Goal: Transaction & Acquisition: Download file/media

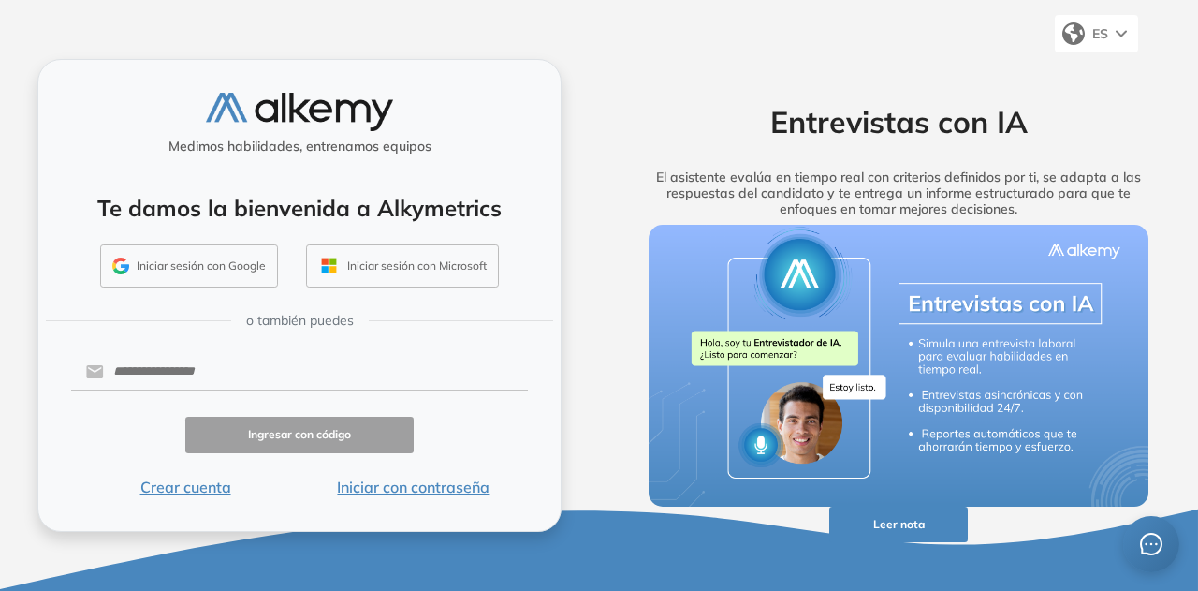
click at [468, 482] on button "Iniciar con contraseña" at bounding box center [414, 487] width 228 height 22
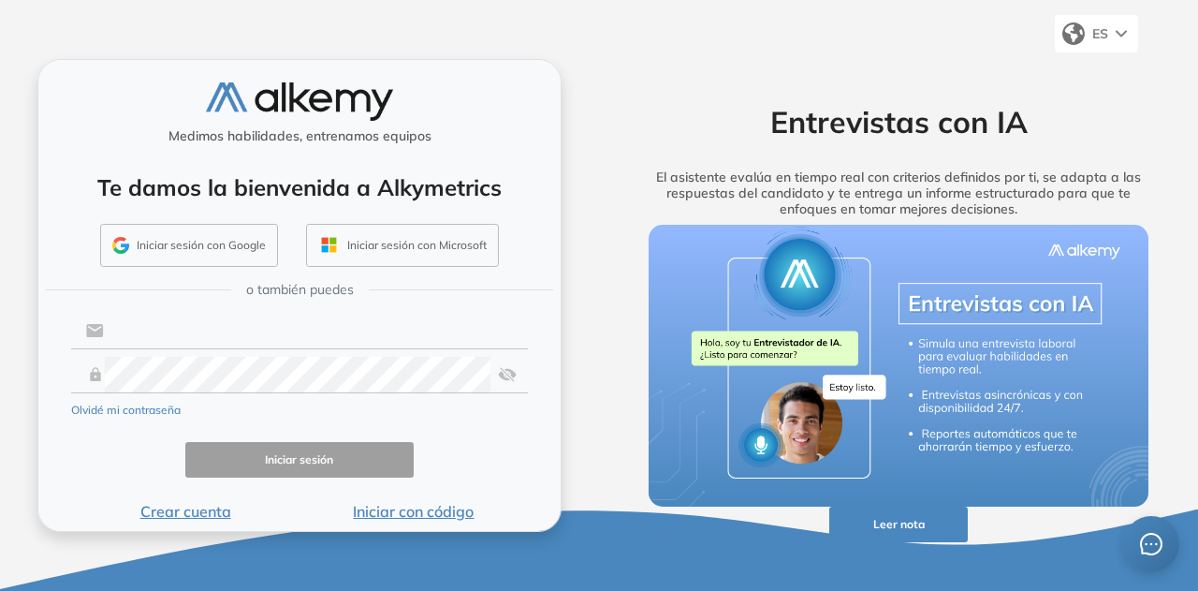
type input "**********"
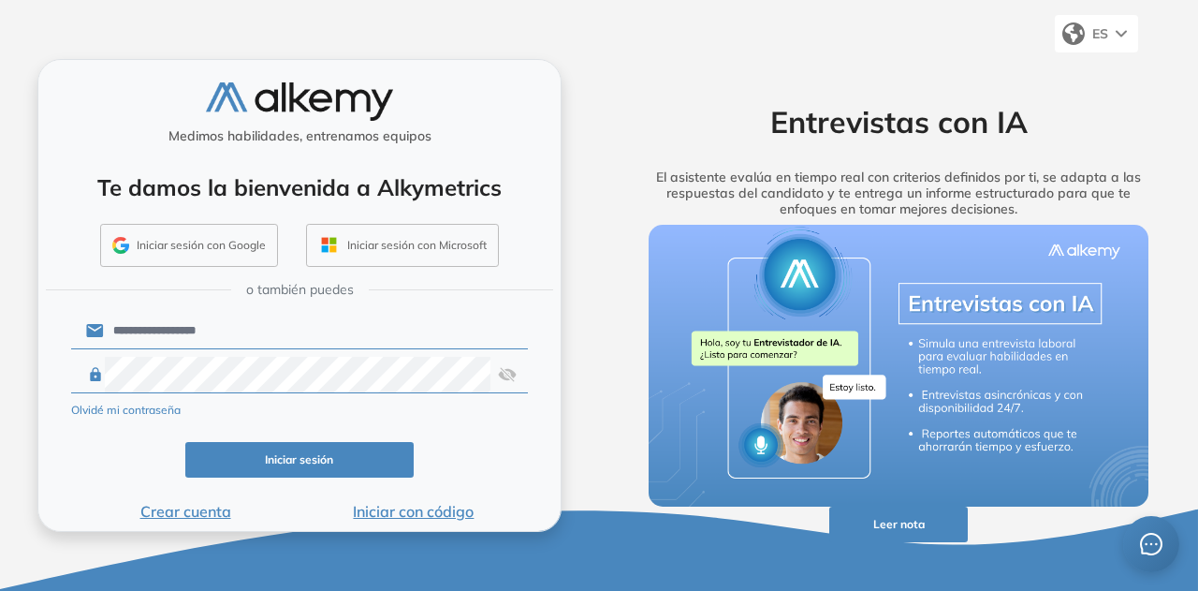
click at [507, 372] on img at bounding box center [507, 375] width 19 height 36
click at [314, 332] on input "**********" at bounding box center [316, 331] width 424 height 36
click at [301, 471] on button "Iniciar sesión" at bounding box center [299, 460] width 228 height 37
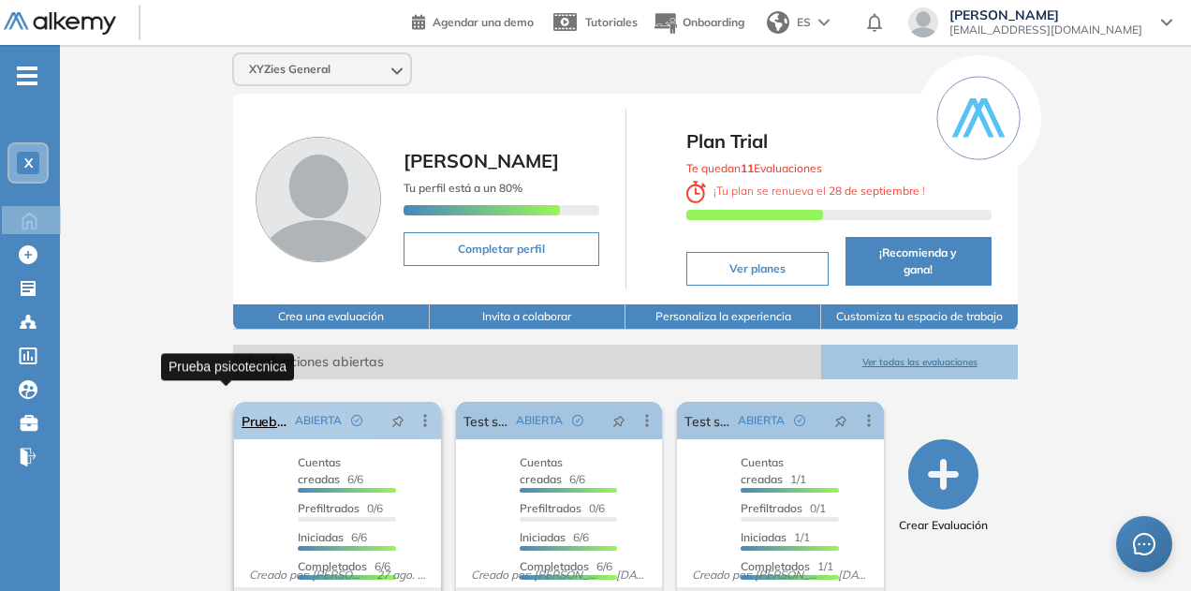
click at [242, 402] on link "Prueba psicotecnica" at bounding box center [265, 420] width 46 height 37
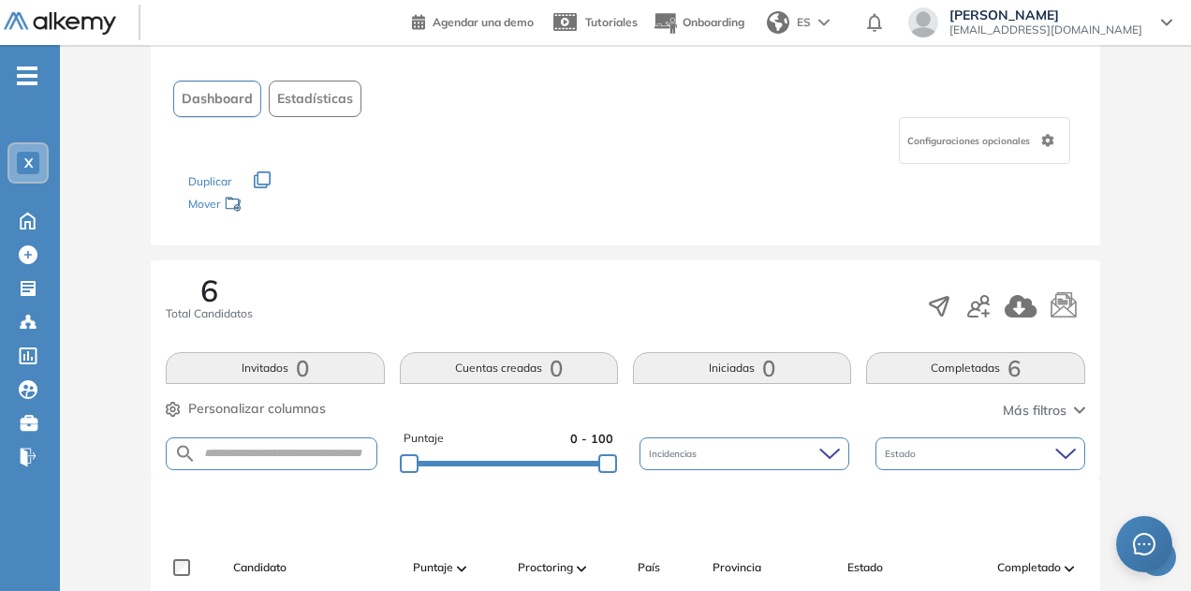
scroll to position [281, 0]
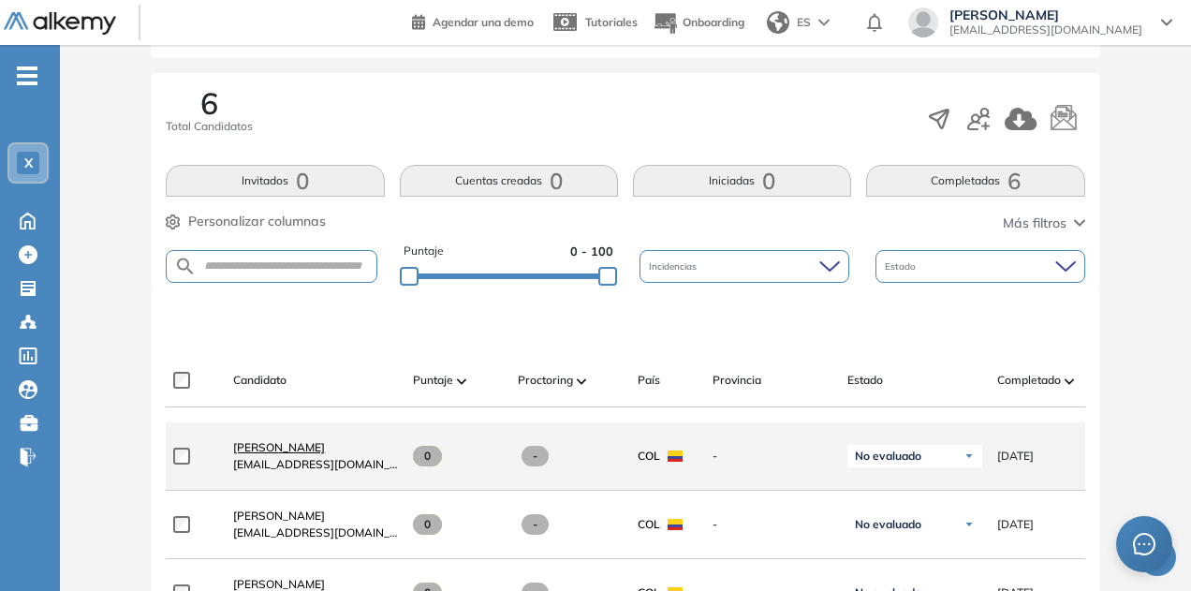
click at [267, 452] on span "Esteban Castañeda Clavijo" at bounding box center [279, 447] width 92 height 14
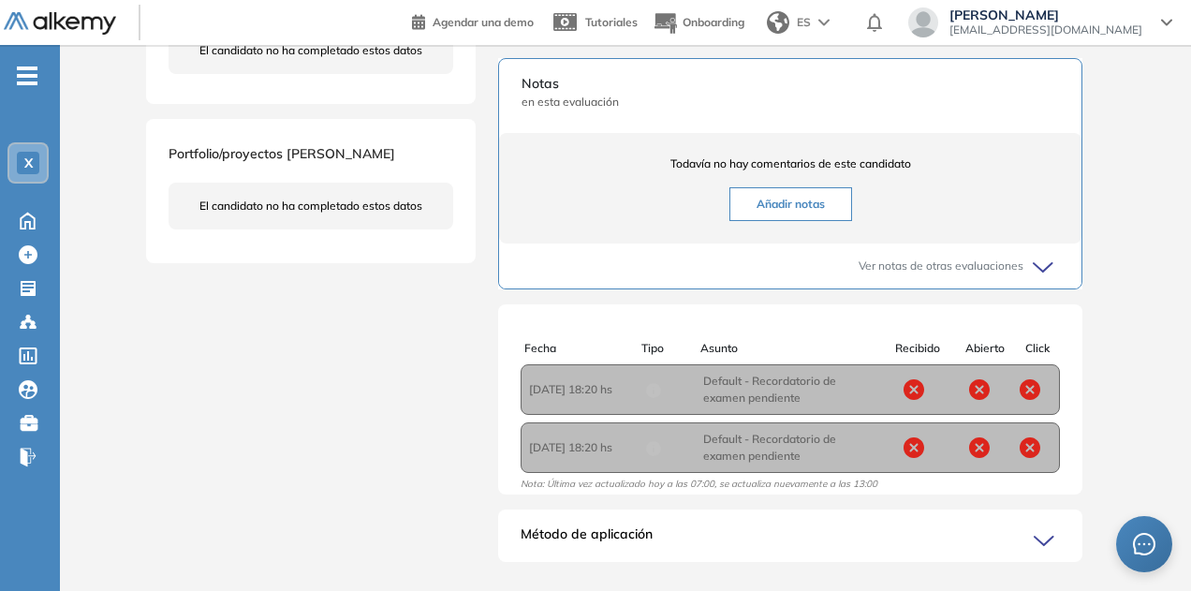
scroll to position [4, 0]
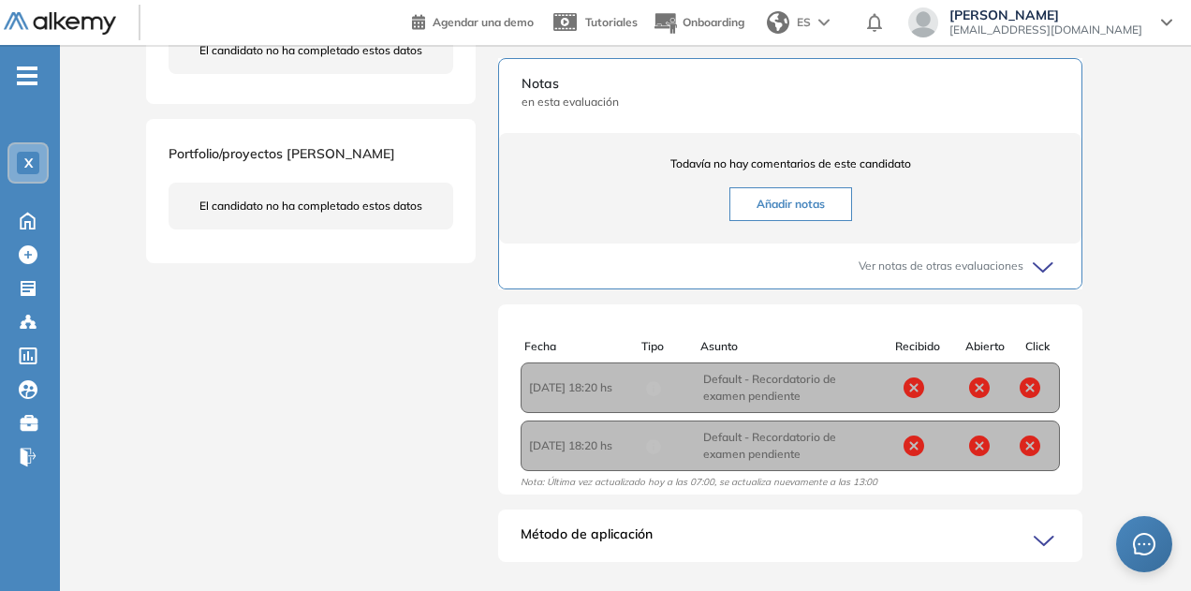
click at [744, 559] on div "Método de aplicación" at bounding box center [790, 542] width 584 height 37
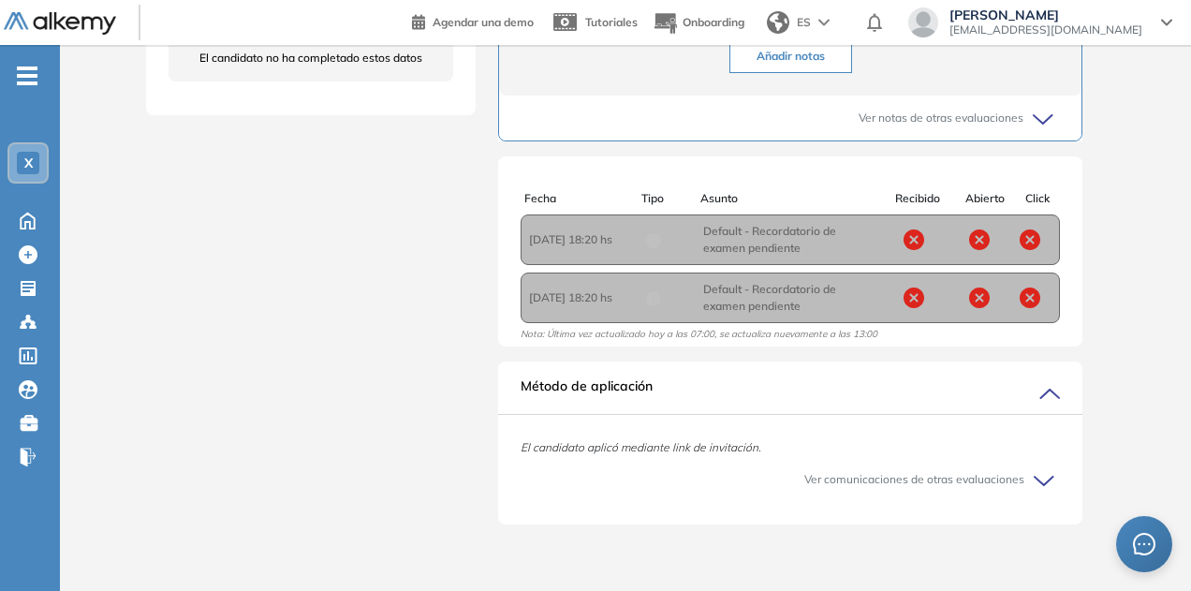
scroll to position [726, 0]
click at [1038, 478] on icon at bounding box center [1043, 480] width 19 height 8
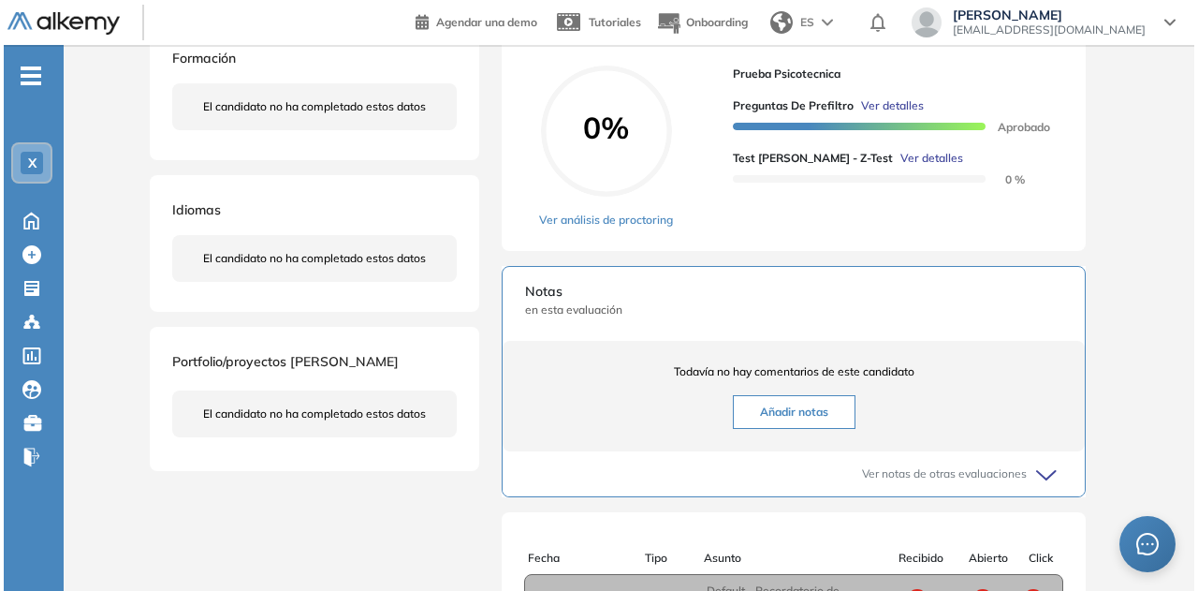
scroll to position [325, 0]
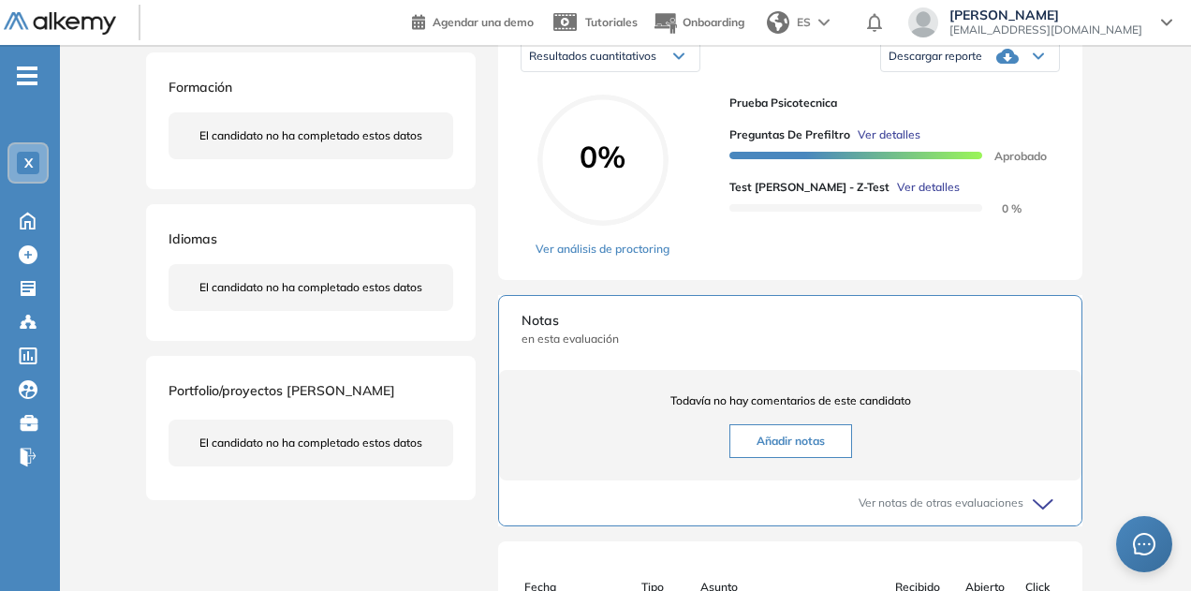
click at [882, 143] on span "Ver detalles" at bounding box center [889, 134] width 63 height 17
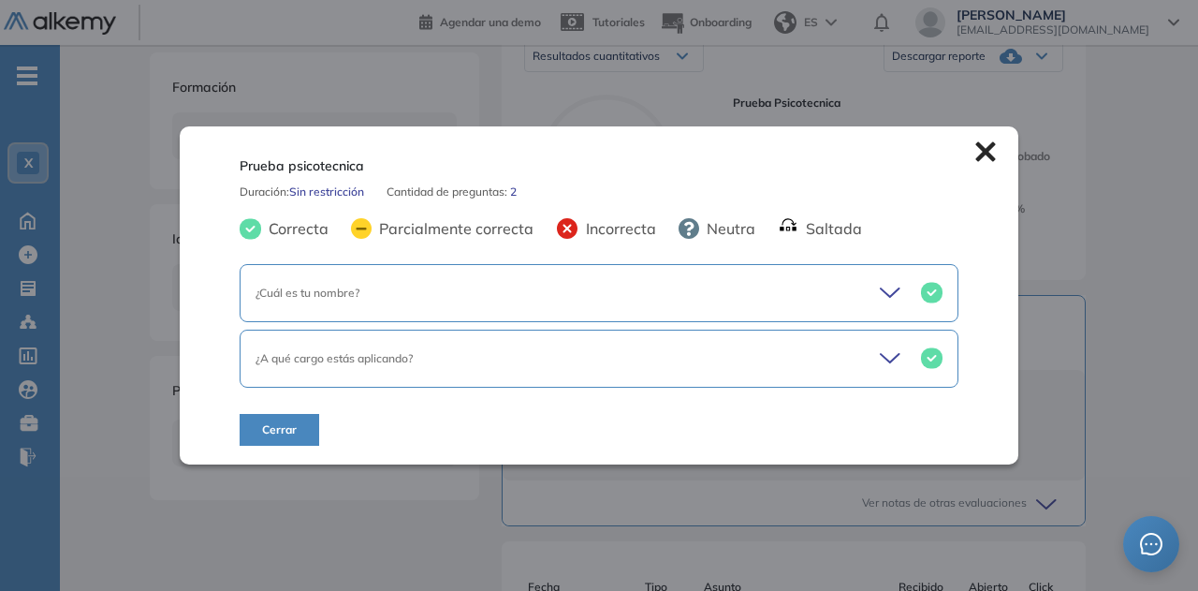
click at [869, 289] on div "¿Cuál es tu nombre?" at bounding box center [599, 293] width 719 height 58
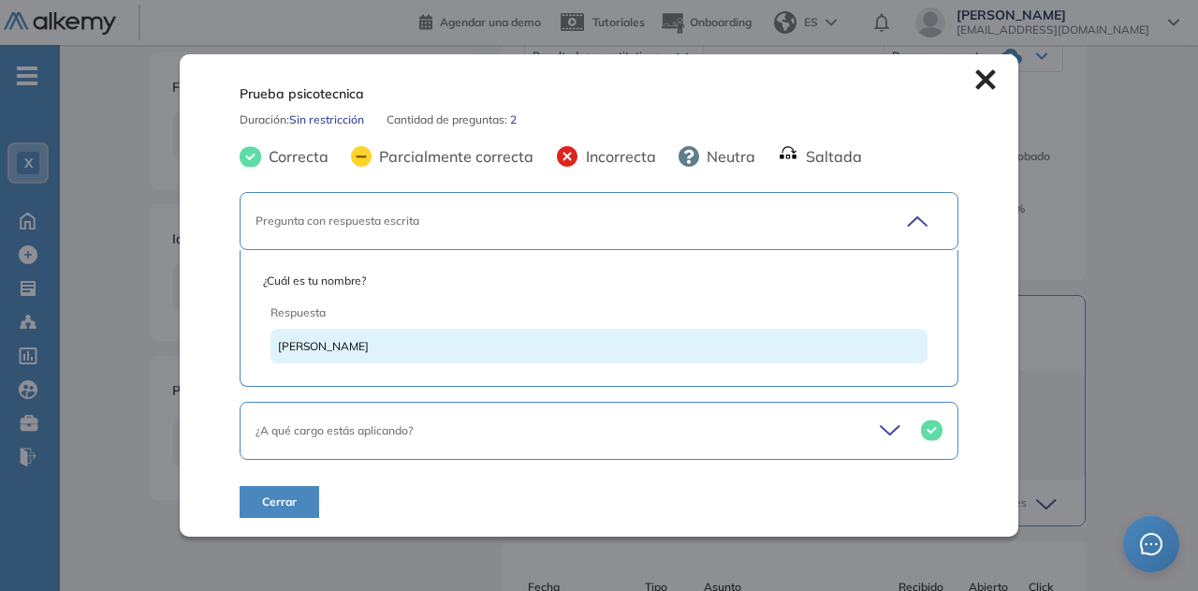
click at [900, 433] on icon at bounding box center [893, 431] width 26 height 26
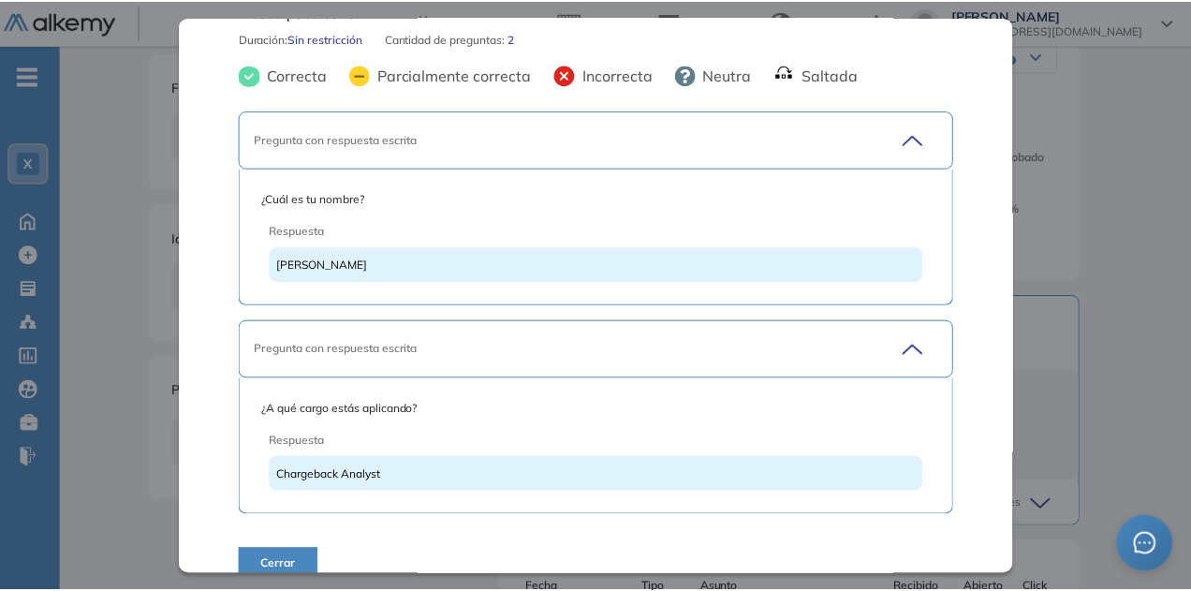
scroll to position [67, 0]
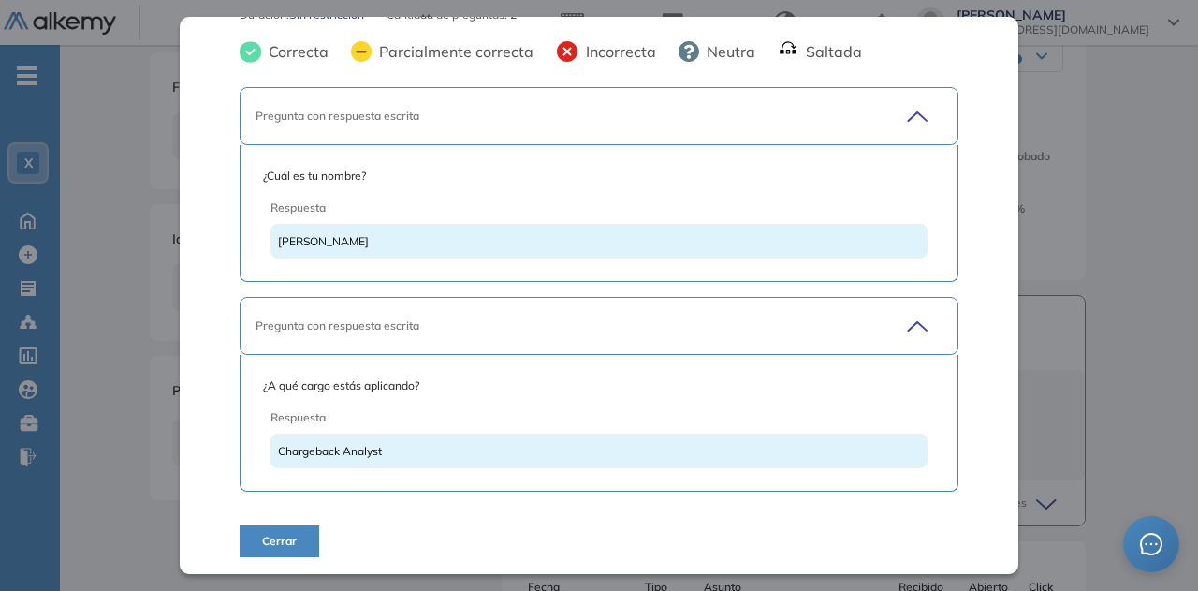
click at [286, 535] on span "Cerrar" at bounding box center [279, 541] width 35 height 17
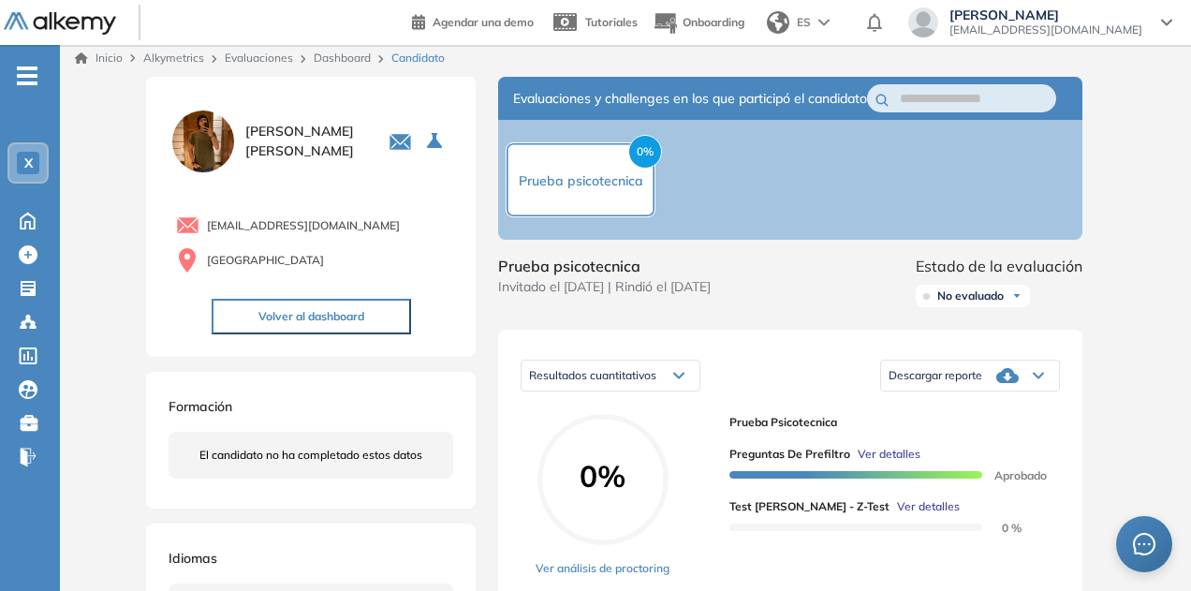
scroll to position [0, 0]
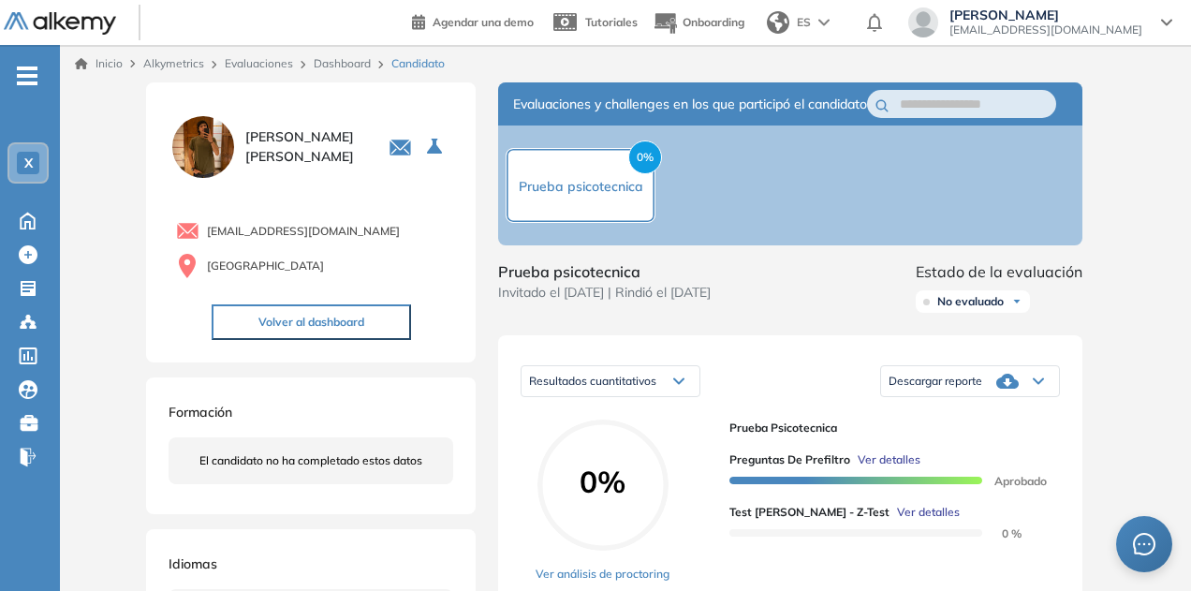
click at [1046, 400] on div "Descargar reporte" at bounding box center [970, 380] width 178 height 37
click at [941, 422] on div "Descargar informe completo" at bounding box center [970, 406] width 176 height 34
click at [919, 415] on li "Descargar informe completo" at bounding box center [958, 405] width 139 height 19
click at [356, 63] on link "Dashboard" at bounding box center [342, 63] width 57 height 14
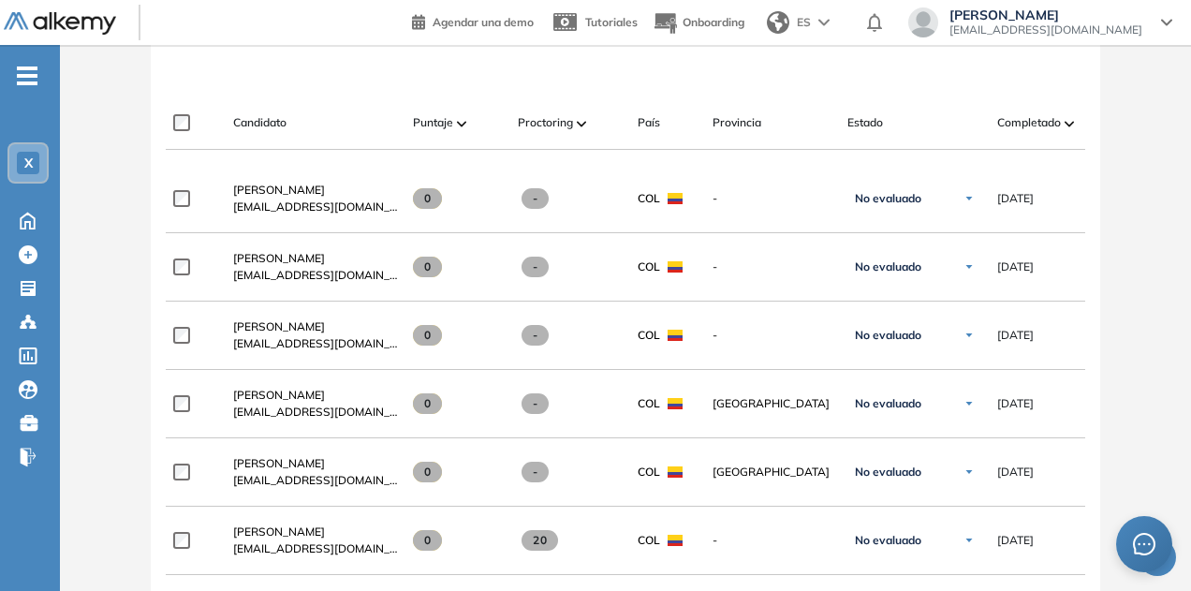
scroll to position [562, 0]
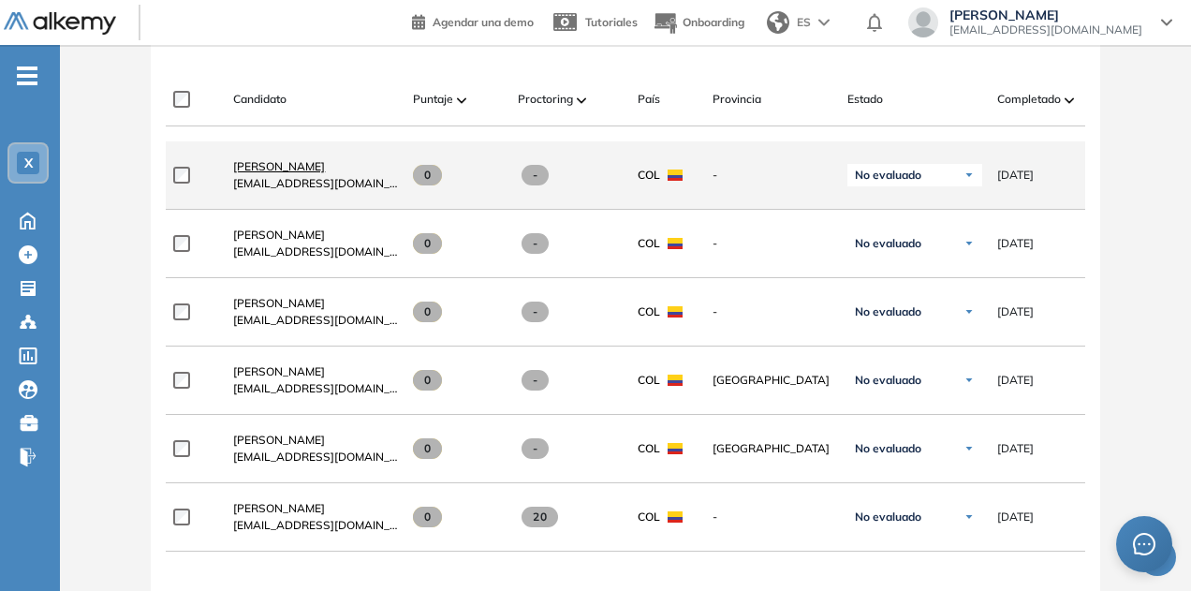
click at [277, 168] on span "Esteban Castañeda Clavijo" at bounding box center [279, 166] width 92 height 14
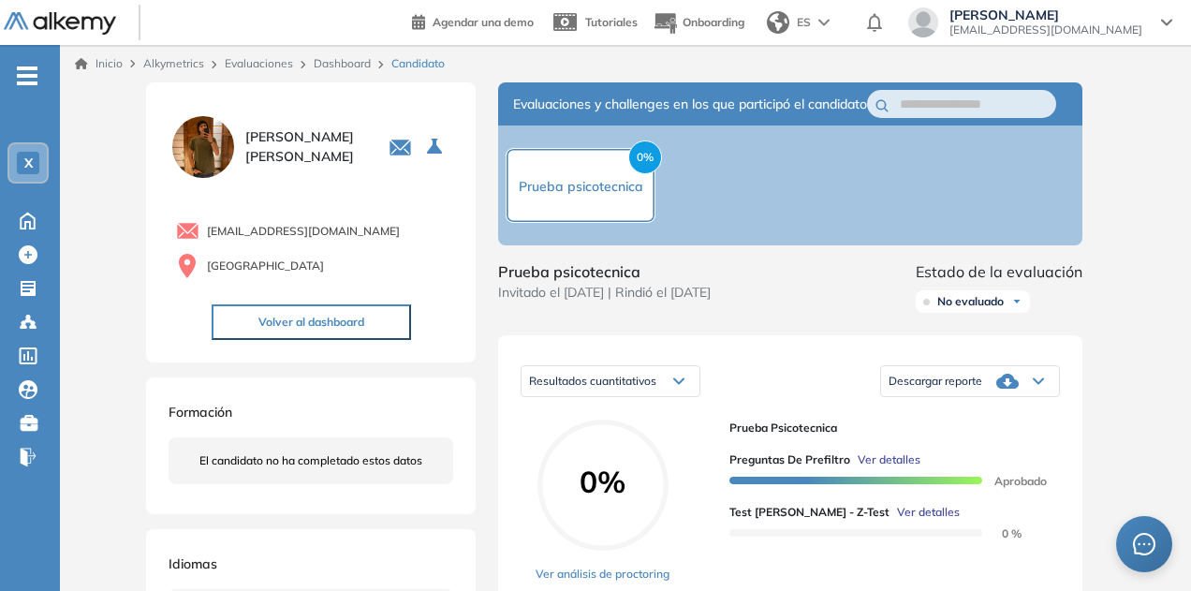
click at [897, 521] on span "Ver detalles" at bounding box center [928, 512] width 63 height 17
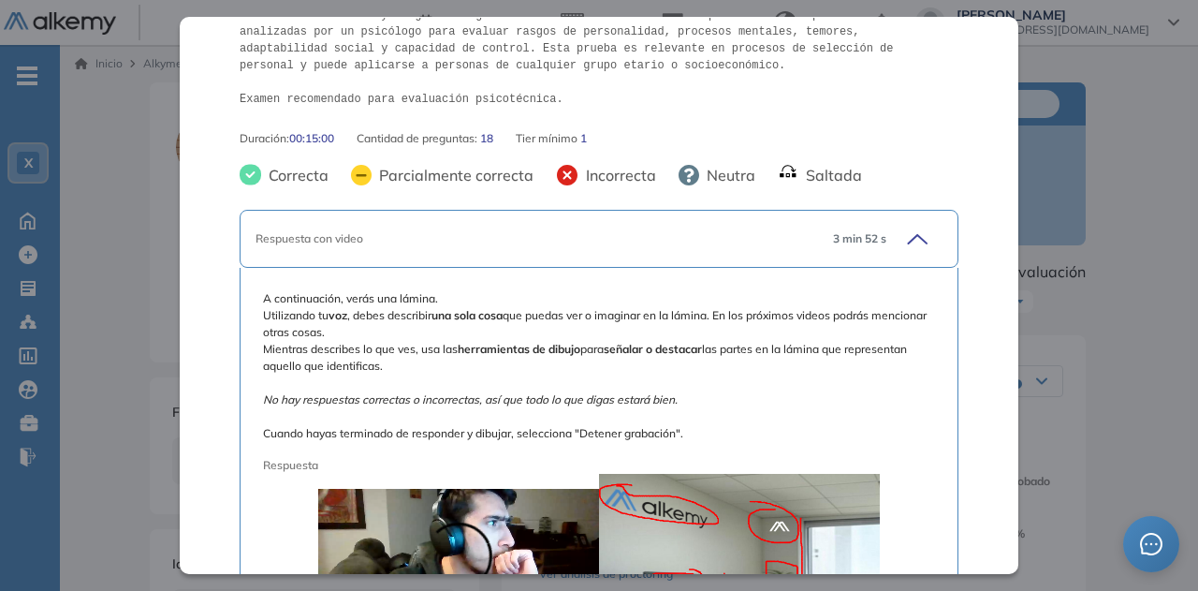
scroll to position [562, 0]
